Goal: Transaction & Acquisition: Book appointment/travel/reservation

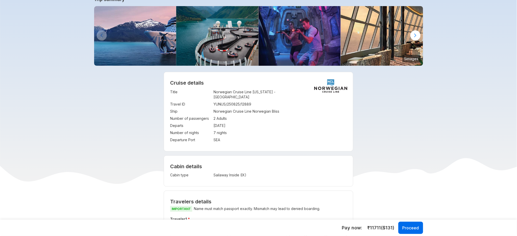
scroll to position [29, 0]
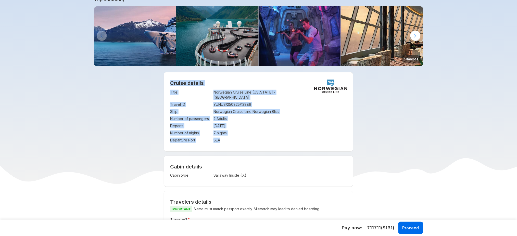
drag, startPoint x: 170, startPoint y: 83, endPoint x: 237, endPoint y: 134, distance: 84.4
click at [237, 134] on div "Cruise details Title : Norwegian Cruise Line Alaska - Seattle Travel ID : YUNUS…" at bounding box center [258, 111] width 189 height 79
copy div "Cruise details Title : Norwegian Cruise Line Alaska - Seattle Travel ID : YUNUS…"
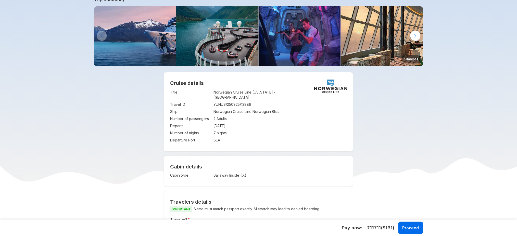
click at [228, 172] on td "Sailaway Inside (IX)" at bounding box center [260, 175] width 94 height 7
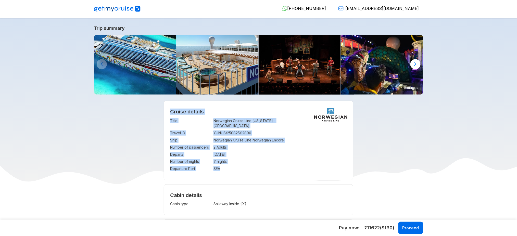
drag, startPoint x: 171, startPoint y: 111, endPoint x: 225, endPoint y: 165, distance: 76.6
click at [225, 165] on div "Cruise details Title : Norwegian Cruise Line [US_STATE] - [GEOGRAPHIC_DATA] Tra…" at bounding box center [258, 140] width 189 height 79
copy div "Cruise details Title : Norwegian Cruise Line [US_STATE] - [GEOGRAPHIC_DATA] Tra…"
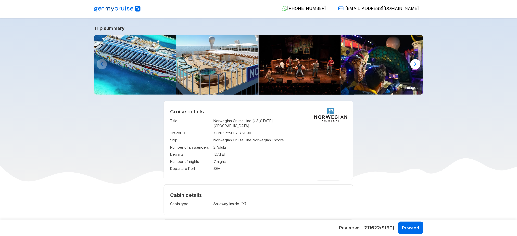
click at [232, 200] on td "Sailaway Inside (IX)" at bounding box center [260, 203] width 94 height 7
copy div "Sailaway Inside (IX) Visa charges Visa charges will be added to the net payable…"
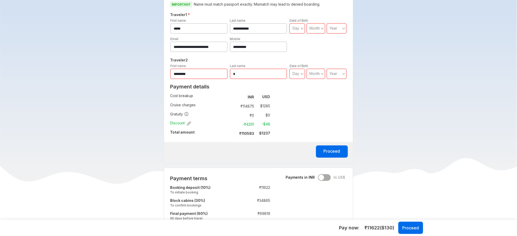
scroll to position [233, 0]
